Goal: Information Seeking & Learning: Learn about a topic

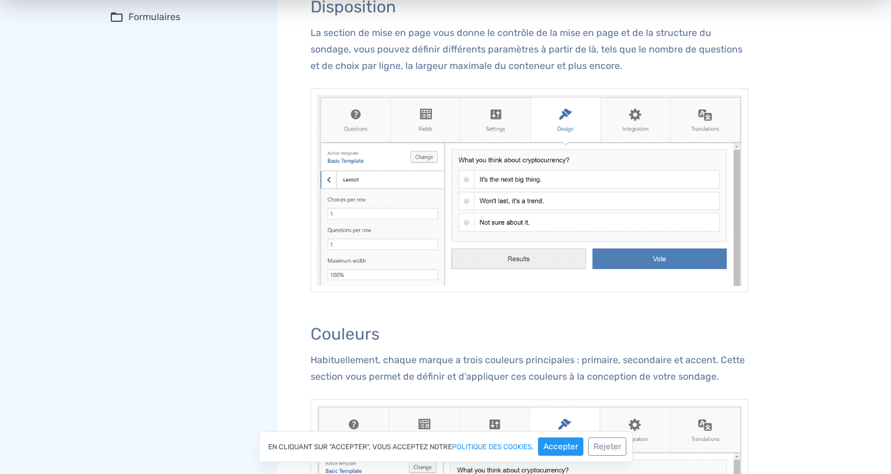
scroll to position [760, 0]
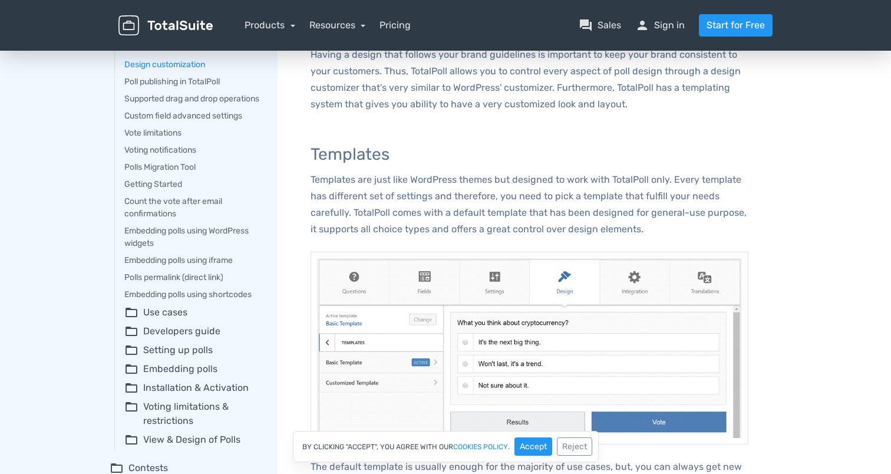
scroll to position [88, 0]
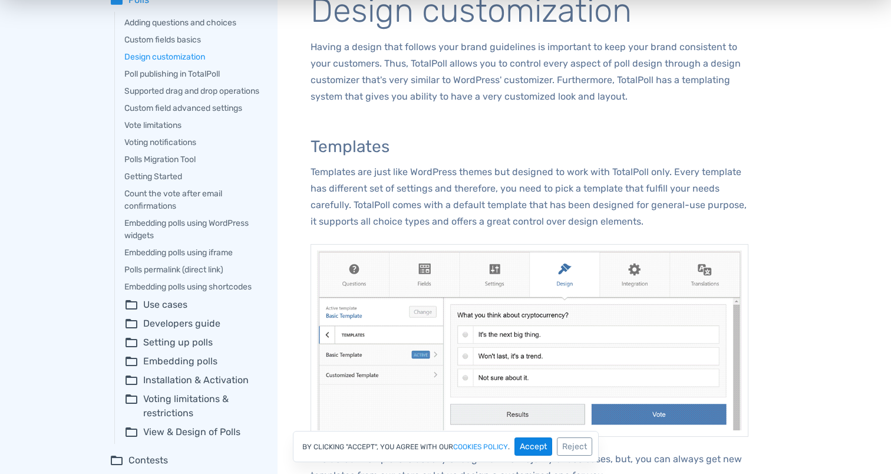
click at [531, 442] on button "Accept" at bounding box center [534, 446] width 38 height 18
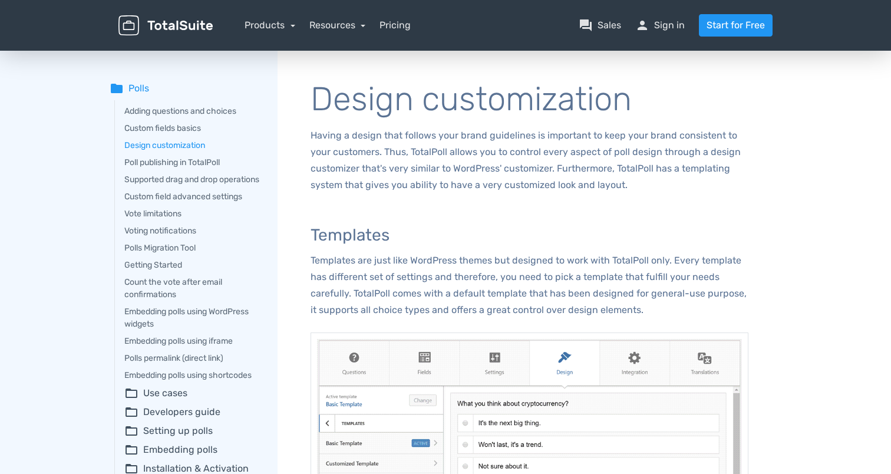
scroll to position [0, 0]
